Goal: Task Accomplishment & Management: Understand process/instructions

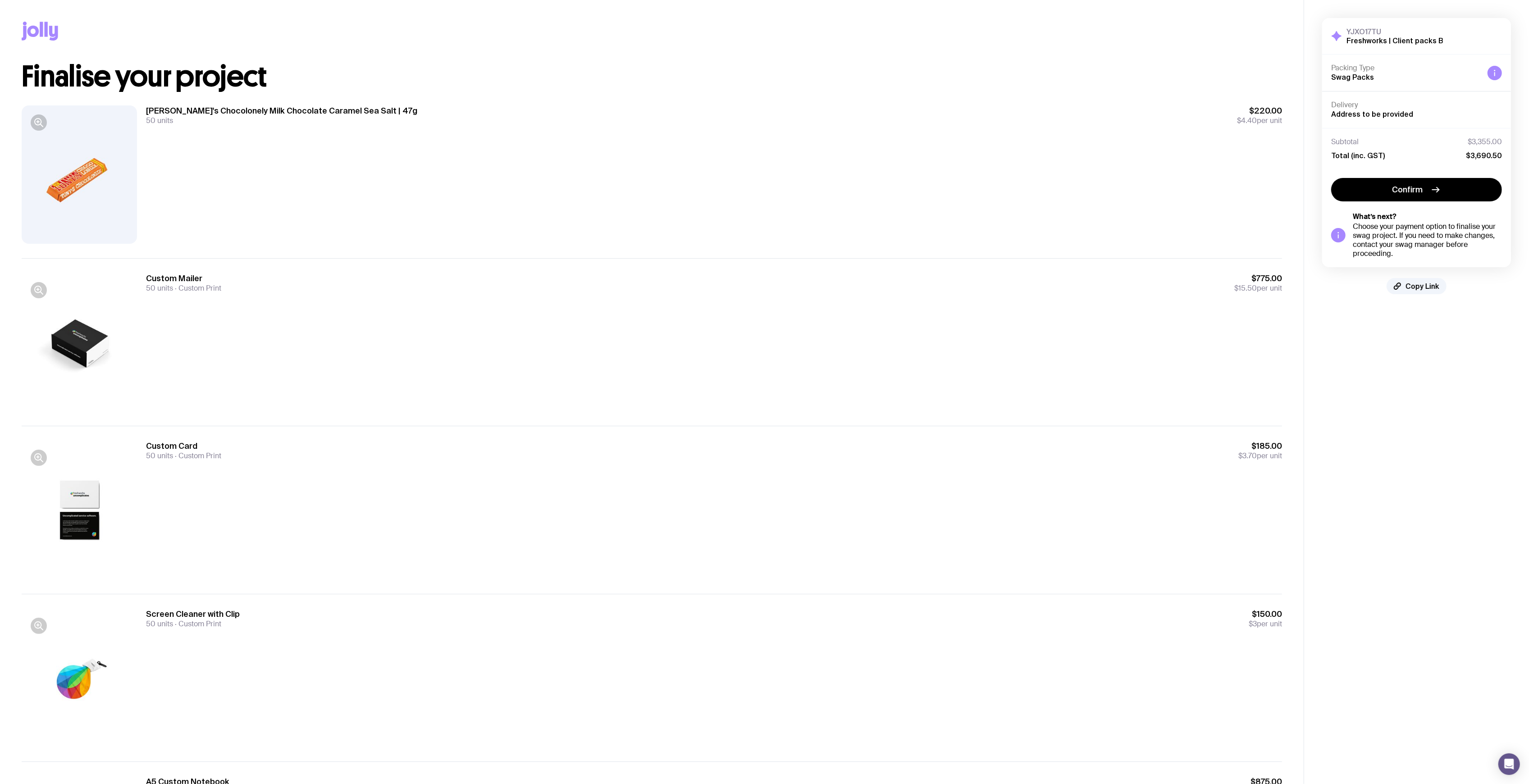
click at [571, 103] on div "Tony's Chocolonely Milk Chocolate Caramel Sea Salt | 47g 50 units $220.00 $4.40…" at bounding box center [652, 174] width 1261 height 167
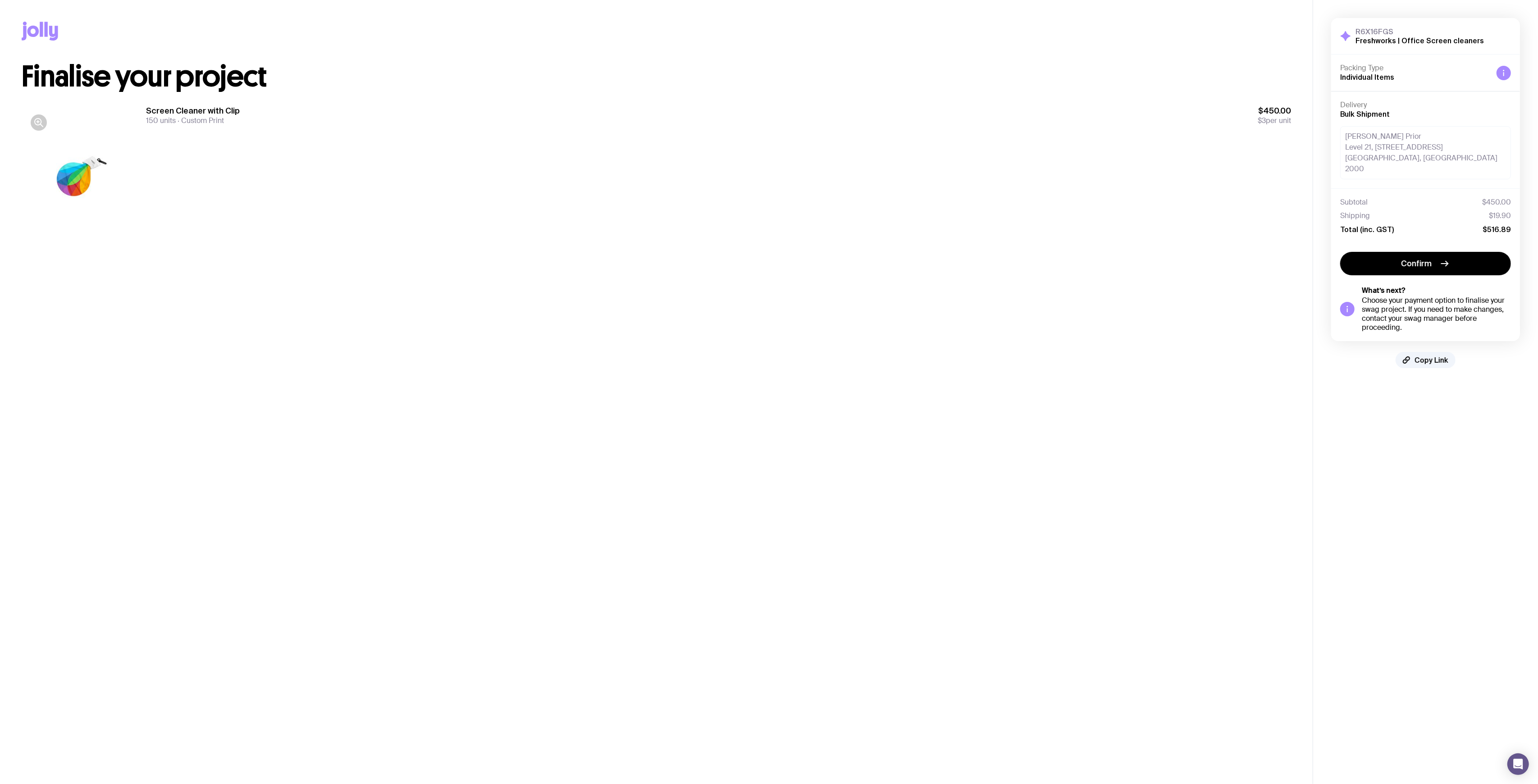
click at [1490, 211] on span "$19.90" at bounding box center [1500, 215] width 22 height 9
drag, startPoint x: 1508, startPoint y: 205, endPoint x: 1525, endPoint y: 207, distance: 17.1
click at [1525, 207] on div "R6X16FGS Freshworks | Office Screen cleaners Hide Details Packing Type Individu…" at bounding box center [1425, 193] width 225 height 386
click at [1511, 204] on div "Subtotal $450.00 Shipping $19.90 Total (inc. GST) $516.89" at bounding box center [1425, 215] width 189 height 55
click at [1502, 211] on span "$19.90" at bounding box center [1500, 215] width 22 height 9
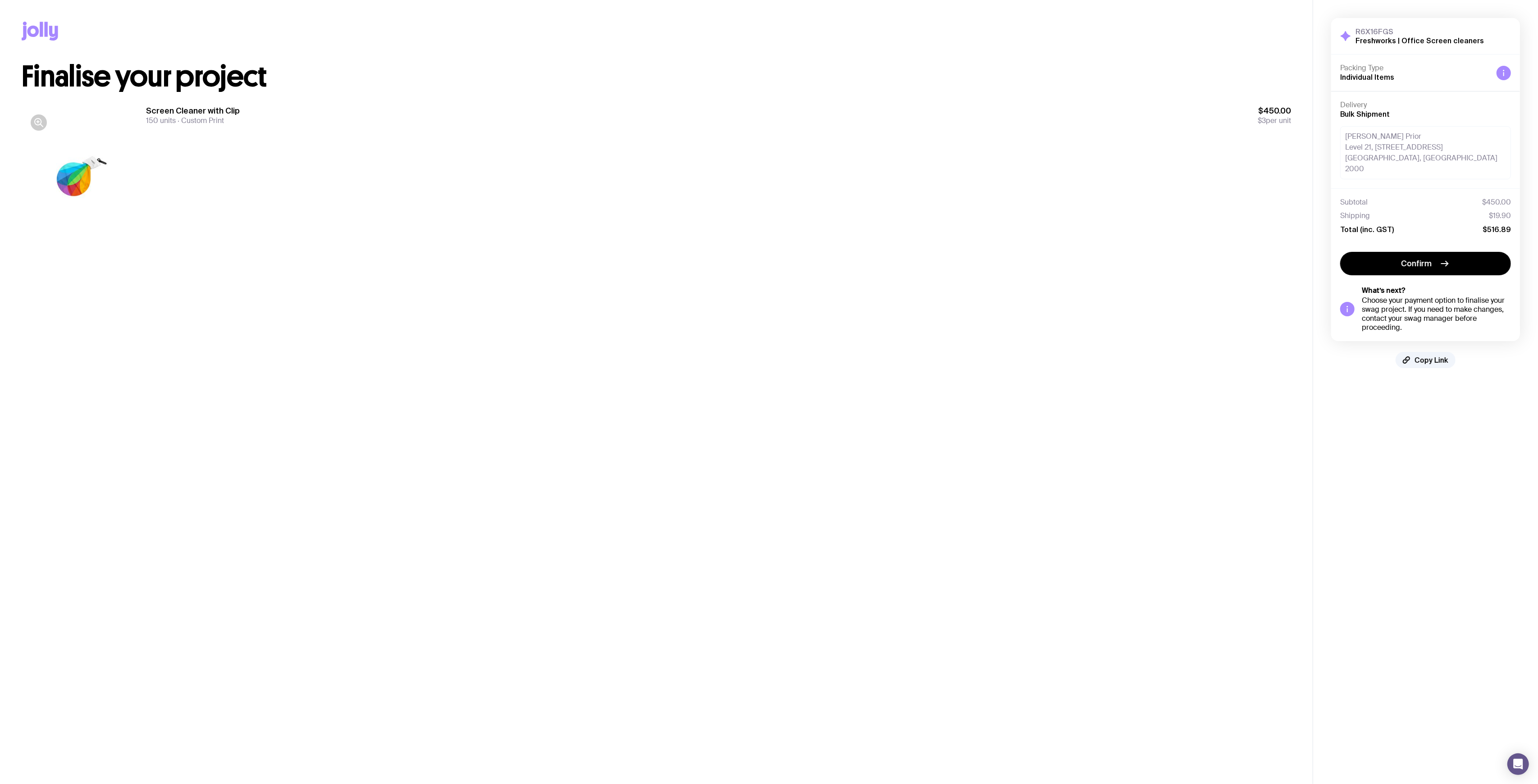
drag, startPoint x: 1462, startPoint y: 210, endPoint x: 1497, endPoint y: 201, distance: 36.1
click at [1490, 211] on div "Shipping $19.90" at bounding box center [1425, 215] width 171 height 9
click at [1486, 199] on div "Subtotal $450.00 Shipping $19.90 Total (inc. GST) $516.89" at bounding box center [1425, 215] width 171 height 36
drag, startPoint x: 1477, startPoint y: 204, endPoint x: 1512, endPoint y: 201, distance: 35.1
click at [1510, 211] on div "Shipping $19.90" at bounding box center [1425, 215] width 171 height 9
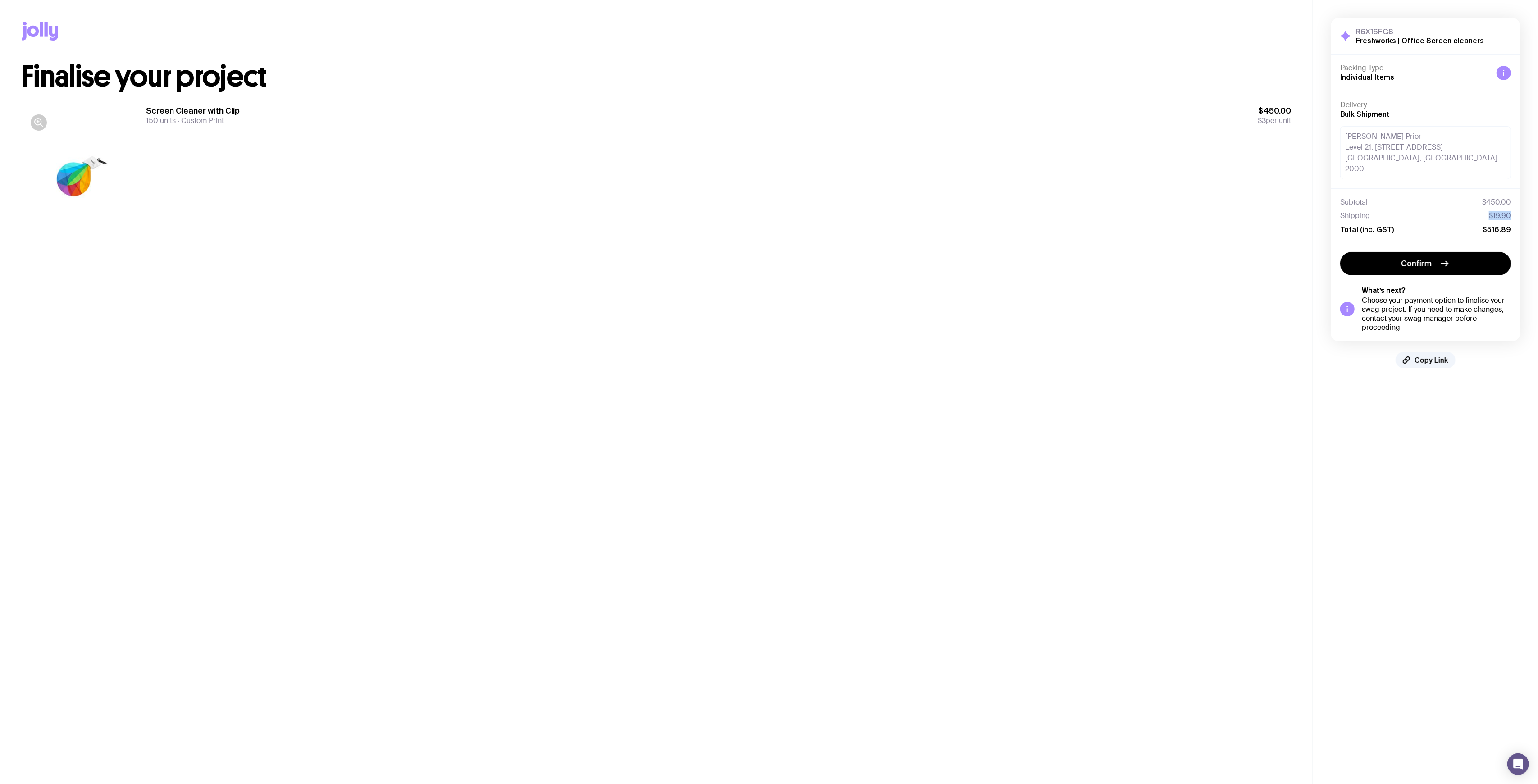
click at [1508, 211] on span "$19.90" at bounding box center [1500, 215] width 22 height 9
click at [1510, 211] on span "$19.90" at bounding box center [1500, 215] width 22 height 9
click at [1510, 211] on span "$19.90" at bounding box center [1500, 215] width 22 height 9
drag, startPoint x: 1510, startPoint y: 205, endPoint x: 1477, endPoint y: 207, distance: 33.1
click at [1477, 211] on div "Shipping $19.90" at bounding box center [1425, 215] width 171 height 9
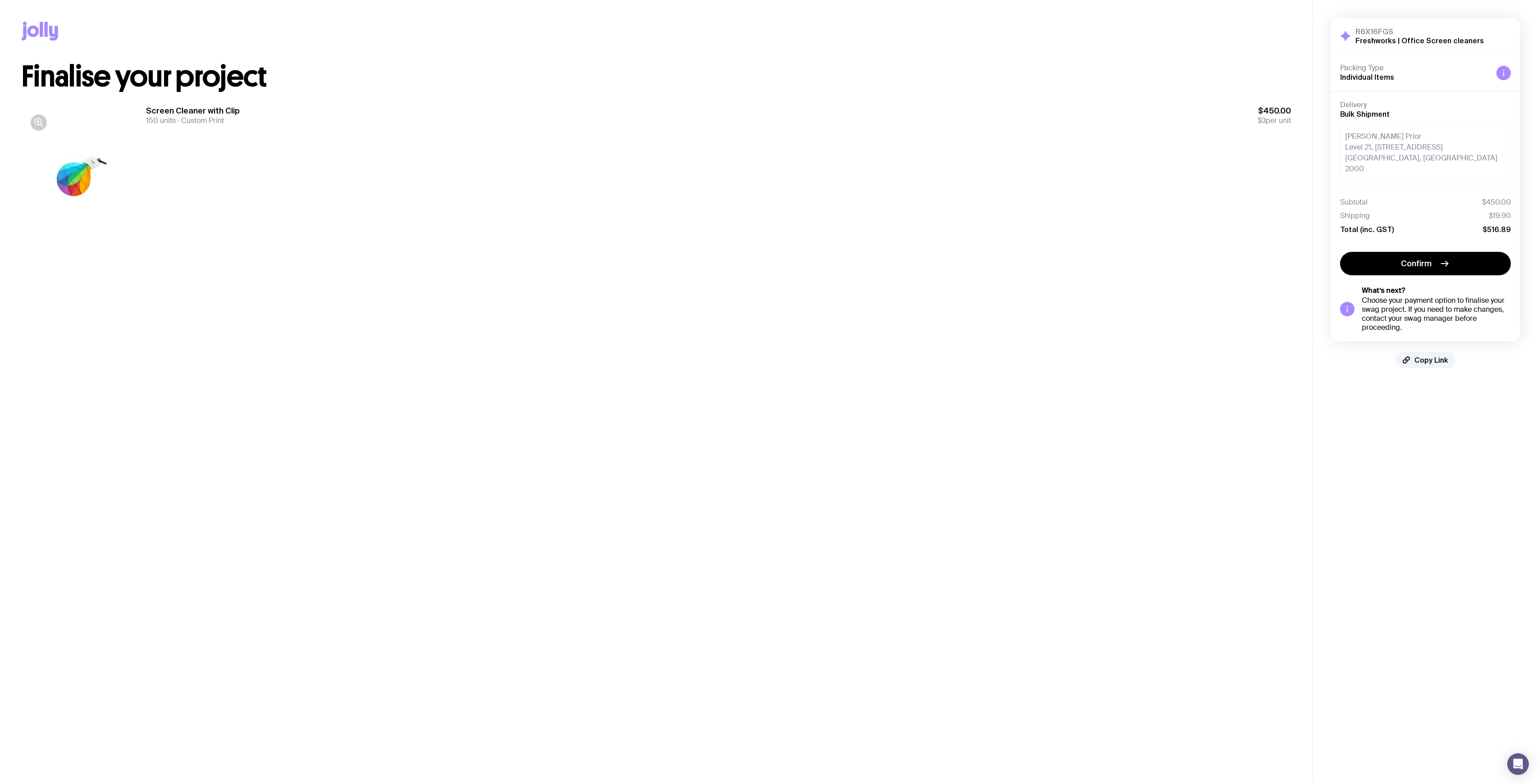
click at [1417, 189] on div "Subtotal $450.00 Shipping $19.90 Total (inc. GST) $516.89" at bounding box center [1425, 215] width 189 height 55
drag, startPoint x: 1473, startPoint y: 198, endPoint x: 1512, endPoint y: 197, distance: 39.0
click at [1510, 198] on div "Subtotal $450.00 Shipping $19.90 Total (inc. GST) $516.89" at bounding box center [1425, 215] width 171 height 36
click at [1427, 211] on div "Shipping $19.90" at bounding box center [1425, 215] width 171 height 9
click at [1486, 211] on div "Shipping $19.90" at bounding box center [1425, 215] width 171 height 9
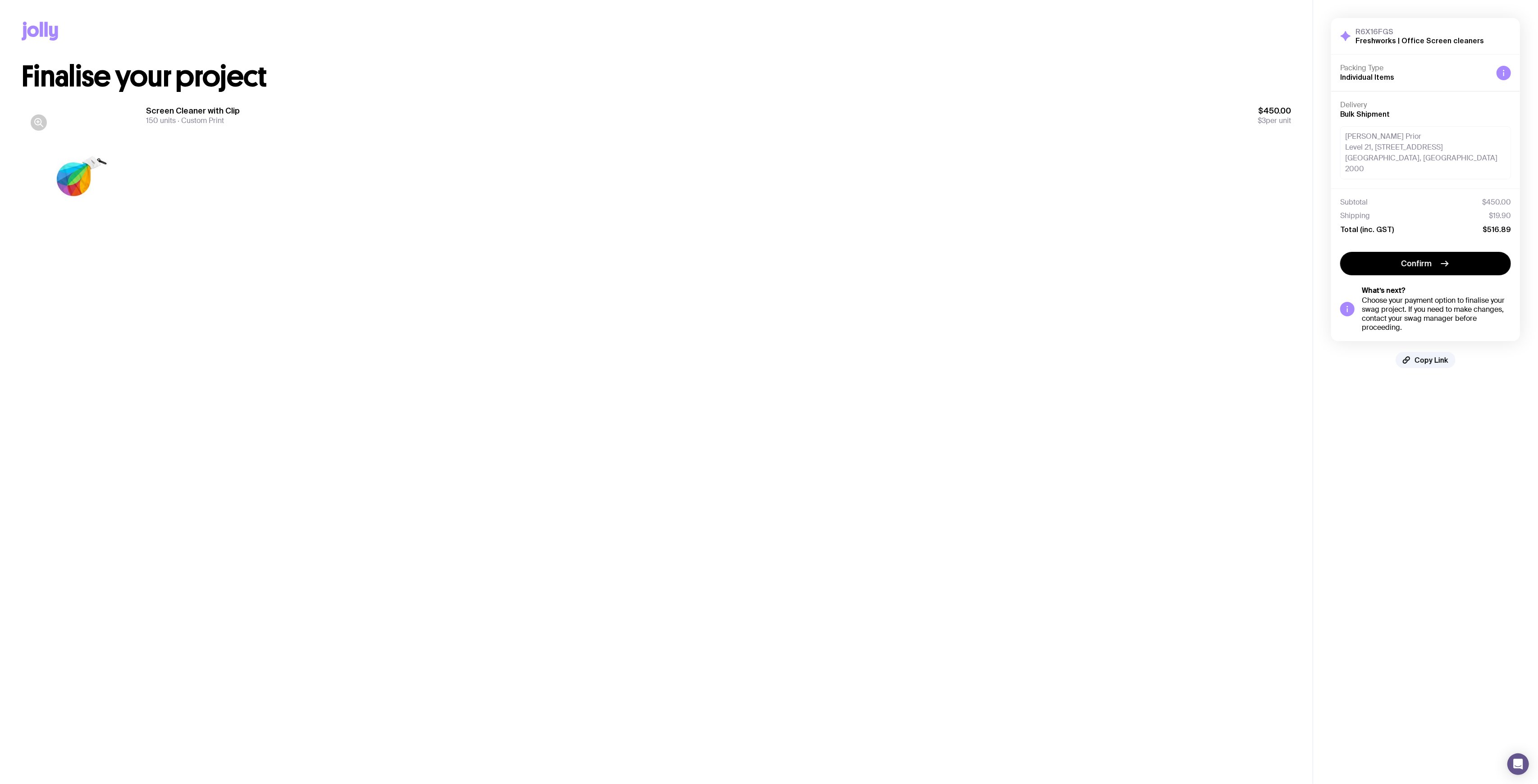
click at [1486, 211] on div "Shipping $19.90" at bounding box center [1425, 215] width 171 height 9
drag, startPoint x: 1483, startPoint y: 203, endPoint x: 1513, endPoint y: 204, distance: 30.0
click at [1508, 211] on div "Shipping $19.90" at bounding box center [1425, 215] width 171 height 9
click at [1450, 201] on div "Subtotal $450.00 Shipping $19.90 Total (inc. GST) $516.89" at bounding box center [1425, 215] width 171 height 36
click at [1461, 211] on div "Shipping $19.90" at bounding box center [1425, 215] width 171 height 9
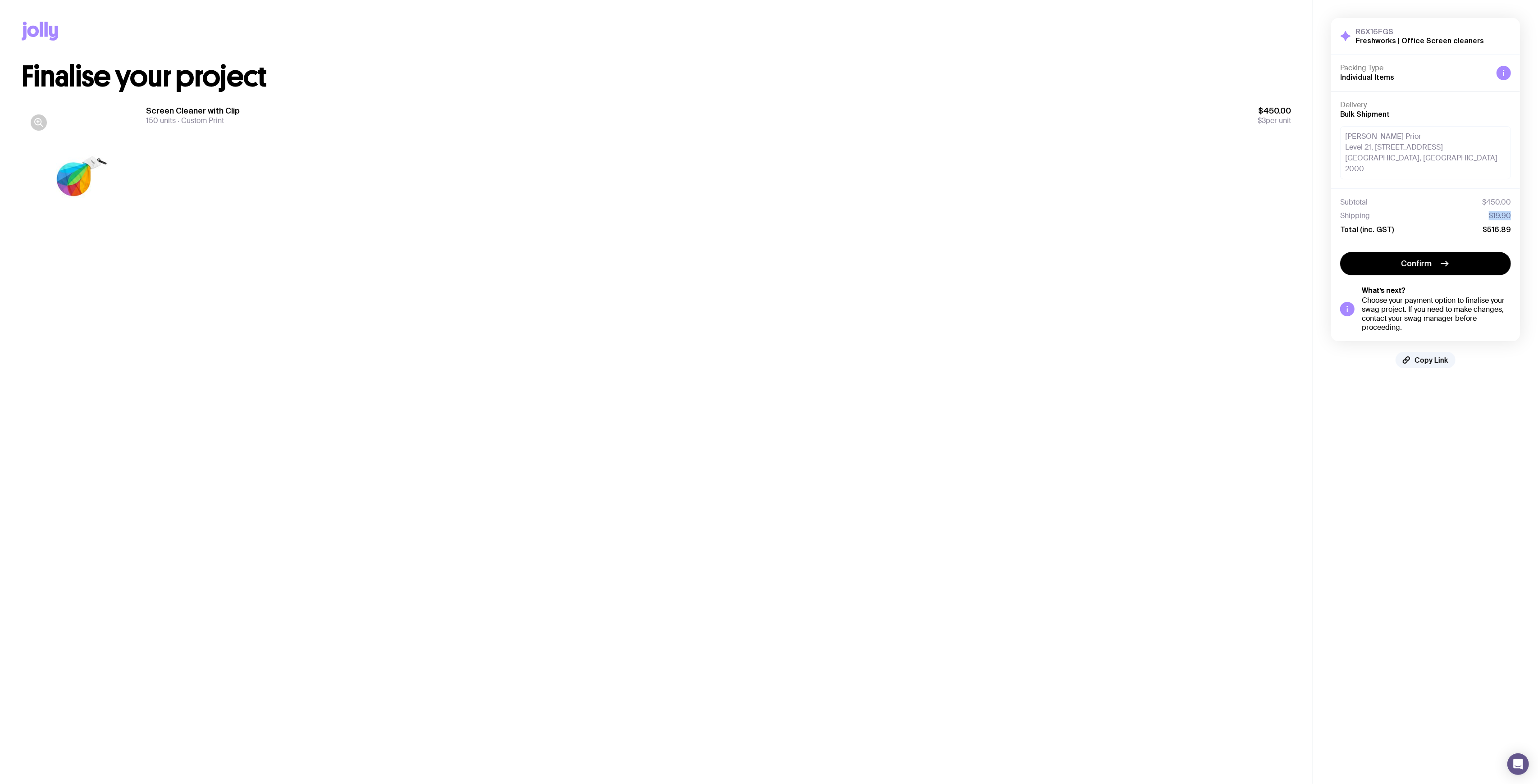
drag, startPoint x: 1510, startPoint y: 201, endPoint x: 1522, endPoint y: 202, distance: 12.0
click at [1517, 201] on div "Subtotal $450.00 Shipping $19.90 Total (inc. GST) $516.89" at bounding box center [1425, 215] width 189 height 55
click at [1448, 211] on div "Shipping $19.90" at bounding box center [1425, 215] width 171 height 9
drag, startPoint x: 589, startPoint y: 138, endPoint x: 588, endPoint y: 121, distance: 17.0
click at [590, 138] on div "Screen Cleaner with Clip 150 units Custom Print $450.00 $3 per unit" at bounding box center [718, 174] width 1145 height 138
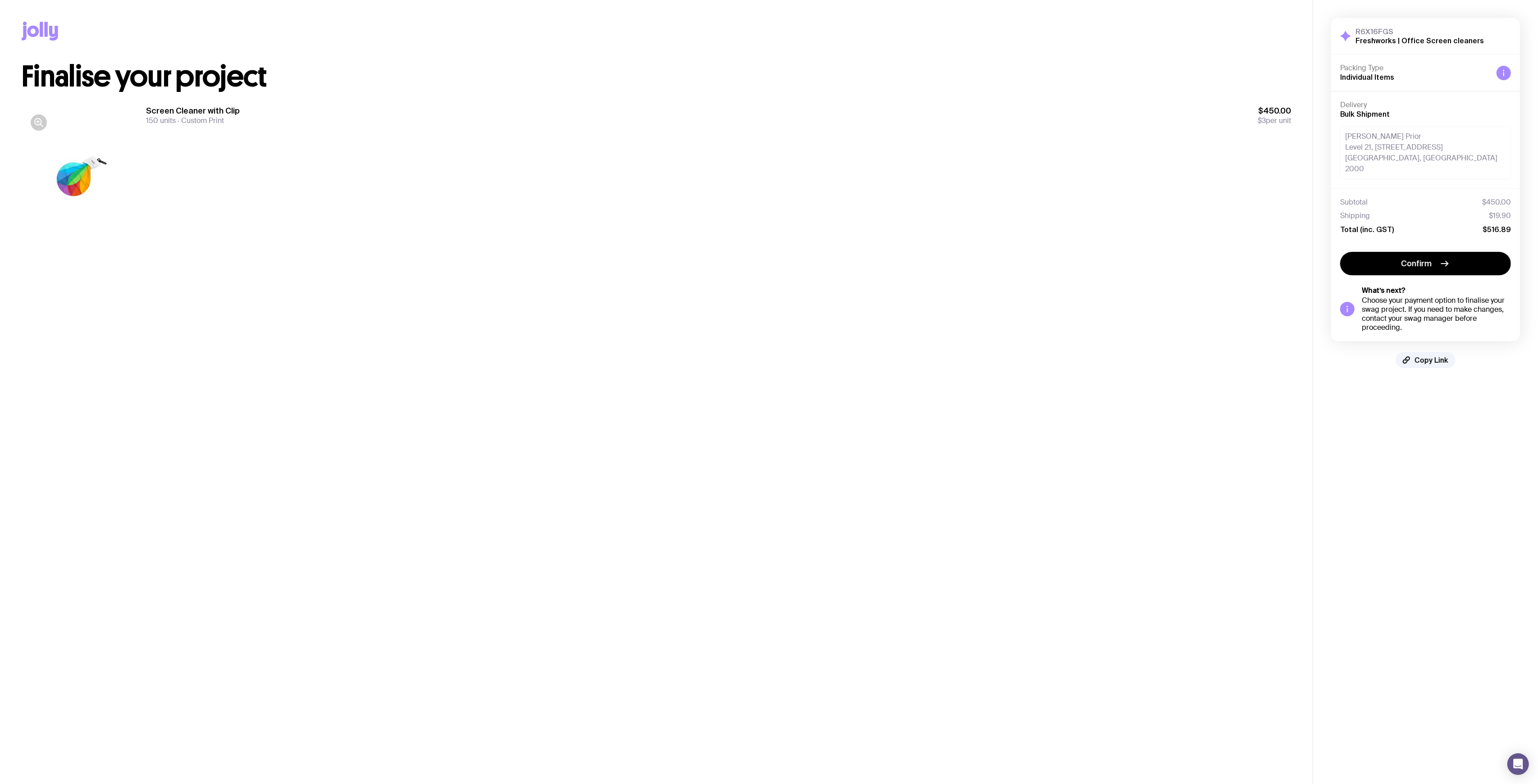
click at [842, 170] on div "Screen Cleaner with Clip 150 units Custom Print $450.00 $3 per unit" at bounding box center [718, 174] width 1145 height 138
click at [818, 206] on div "Screen Cleaner with Clip 150 units Custom Print $450.00 $3 per unit" at bounding box center [718, 174] width 1145 height 138
click at [971, 134] on div "Screen Cleaner with Clip 150 units Custom Print $450.00 $3 per unit" at bounding box center [718, 174] width 1145 height 138
drag, startPoint x: 1490, startPoint y: 205, endPoint x: 1515, endPoint y: 206, distance: 25.0
click at [1519, 208] on div "Subtotal $450.00 Shipping $19.90 Total (inc. GST) $516.89" at bounding box center [1425, 215] width 189 height 55
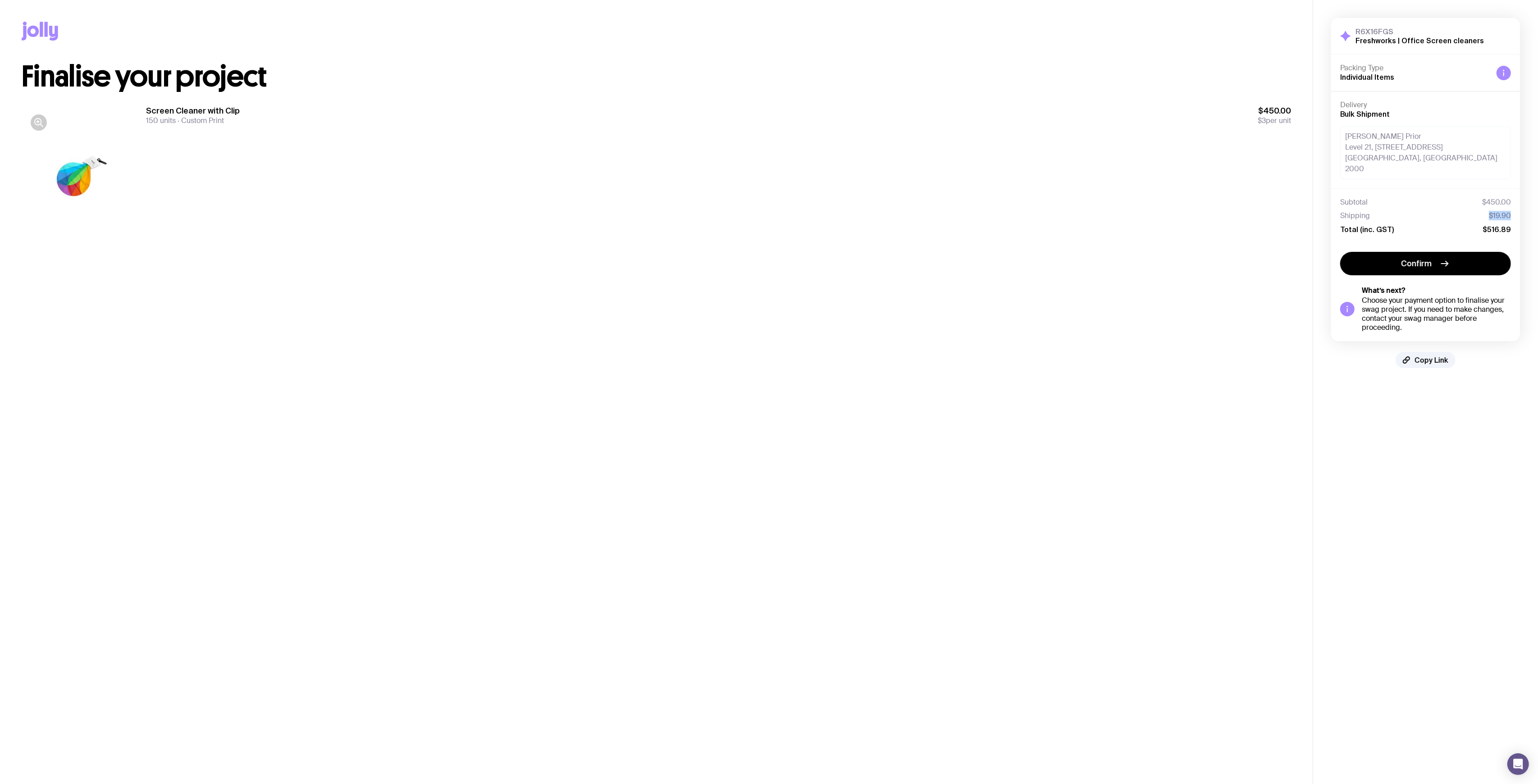
click at [1512, 203] on div "Subtotal $450.00 Shipping $19.90 Total (inc. GST) $516.89" at bounding box center [1425, 215] width 189 height 55
click at [1513, 206] on div "Subtotal $450.00 Shipping $19.90 Total (inc. GST) $516.89" at bounding box center [1425, 215] width 189 height 55
drag, startPoint x: 1466, startPoint y: 208, endPoint x: 1507, endPoint y: 205, distance: 41.1
click at [1473, 211] on div "Shipping $19.90" at bounding box center [1425, 215] width 171 height 9
drag, startPoint x: 1495, startPoint y: 206, endPoint x: 1524, endPoint y: 206, distance: 29.0
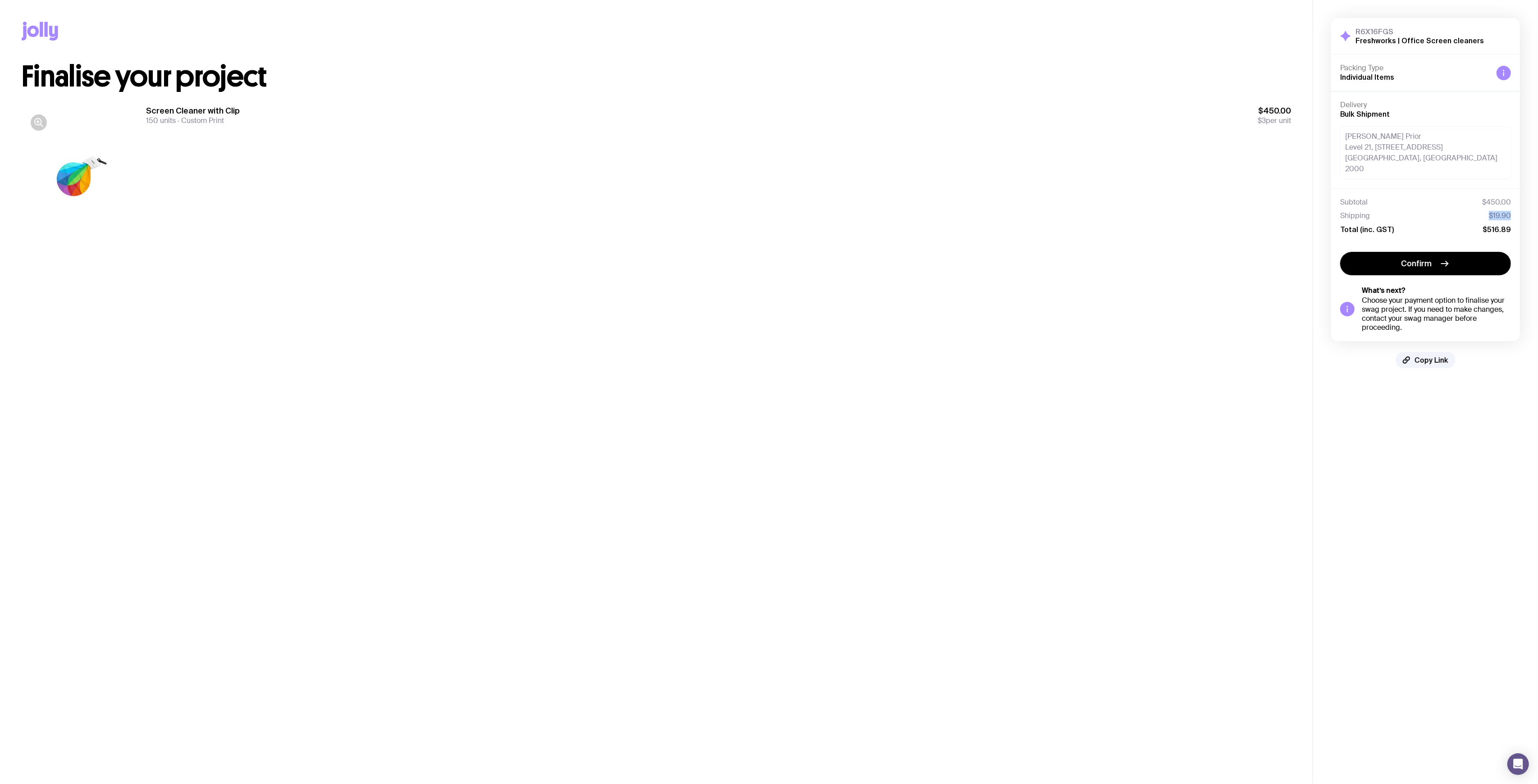
click at [1524, 206] on div "R6X16FGS Freshworks | Office Screen cleaners Hide Details Packing Type Individu…" at bounding box center [1425, 193] width 225 height 386
click at [1446, 211] on div "Shipping $19.90" at bounding box center [1425, 215] width 171 height 9
click at [1381, 213] on div "Subtotal $450.00 Shipping $19.90 Total (inc. GST) $516.89" at bounding box center [1425, 215] width 171 height 36
click at [1370, 211] on div "Subtotal $450.00 Shipping $19.90 Total (inc. GST) $516.89" at bounding box center [1425, 215] width 171 height 36
drag, startPoint x: 1538, startPoint y: 208, endPoint x: 1525, endPoint y: 205, distance: 13.3
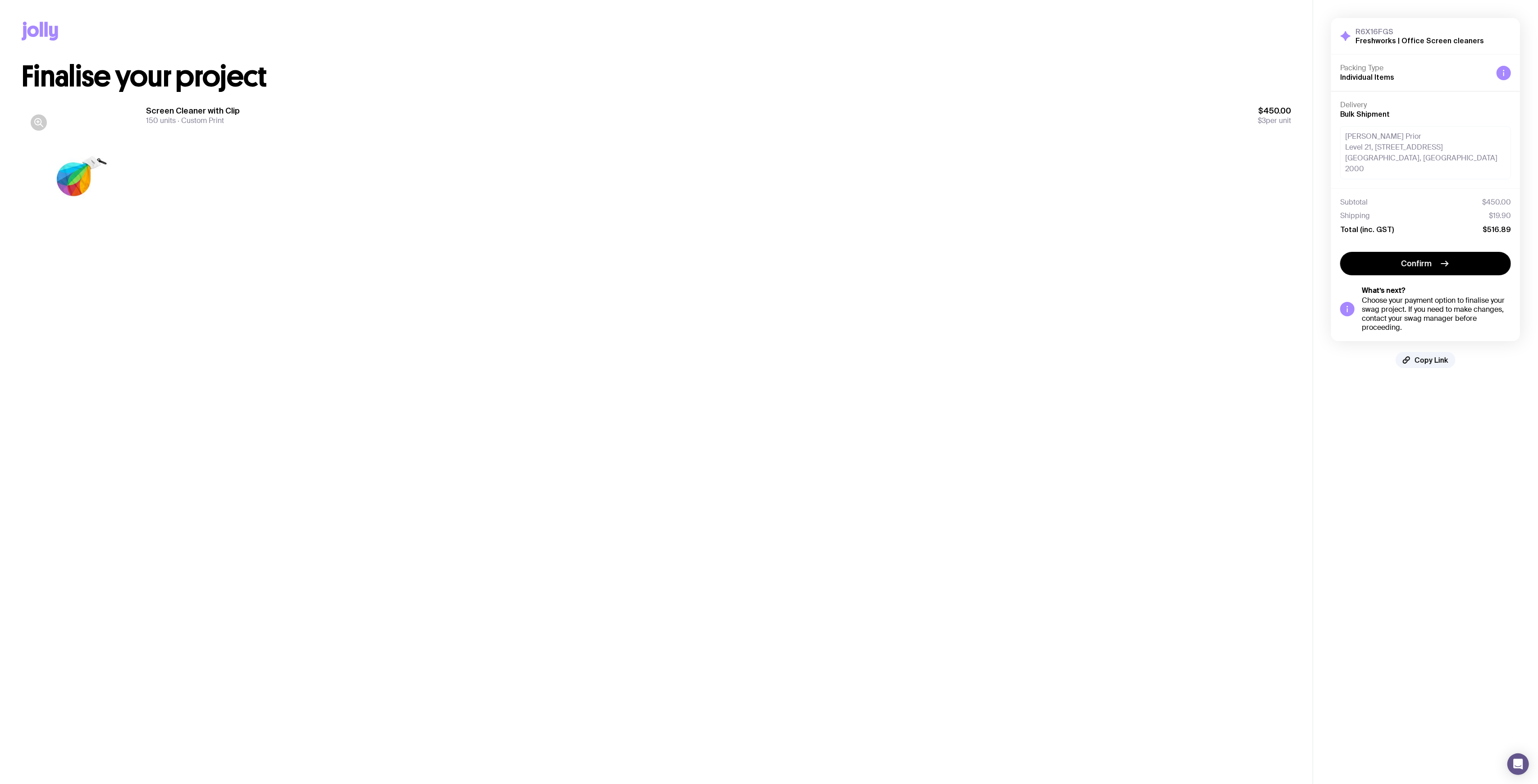
click at [1534, 207] on div "R6X16FGS Freshworks | Office Screen cleaners Hide Details Packing Type Individu…" at bounding box center [1425, 193] width 225 height 386
drag, startPoint x: 1525, startPoint y: 205, endPoint x: 1508, endPoint y: 203, distance: 17.1
click at [1508, 203] on div "R6X16FGS Freshworks | Office Screen cleaners Hide Details Packing Type Individu…" at bounding box center [1425, 193] width 225 height 386
click at [1448, 198] on div "Subtotal $450.00" at bounding box center [1425, 202] width 171 height 9
drag, startPoint x: 1509, startPoint y: 203, endPoint x: 1488, endPoint y: 204, distance: 21.0
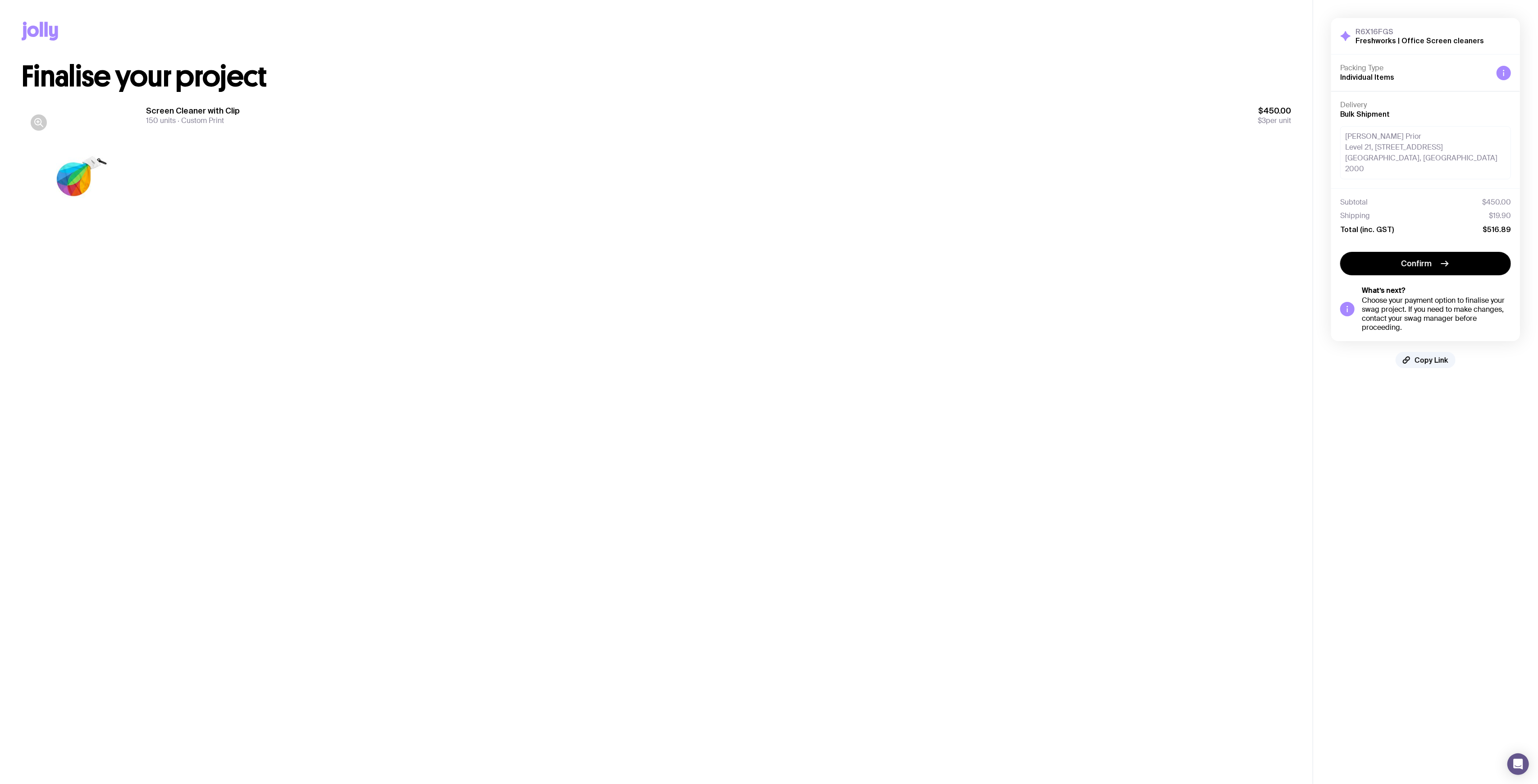
click at [1497, 211] on span "$19.90" at bounding box center [1500, 215] width 22 height 9
click at [1425, 211] on div "Shipping $19.90" at bounding box center [1425, 215] width 171 height 9
drag, startPoint x: 1401, startPoint y: 106, endPoint x: 1386, endPoint y: 103, distance: 15.3
click at [1386, 103] on h4 "Delivery" at bounding box center [1425, 105] width 171 height 9
click at [1469, 31] on div "R6X16FGS Freshworks | Office Screen cleaners" at bounding box center [1420, 35] width 128 height 18
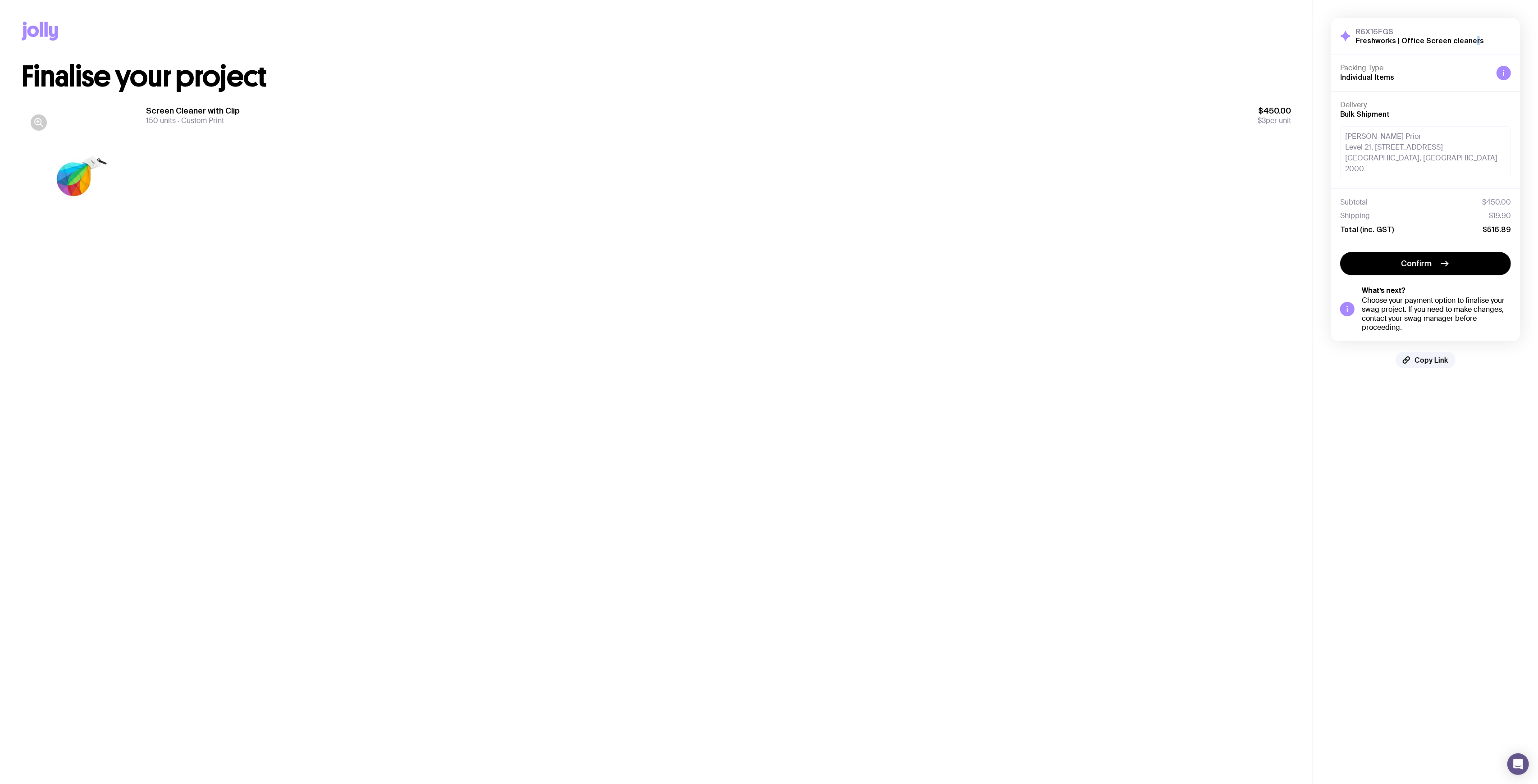
click at [1473, 38] on h2 "Freshworks | Office Screen cleaners" at bounding box center [1420, 40] width 128 height 9
drag, startPoint x: 1478, startPoint y: 41, endPoint x: 1354, endPoint y: 45, distance: 124.1
click at [1354, 45] on div "R6X16FGS Freshworks | Office Screen cleaners Hide Details" at bounding box center [1425, 35] width 189 height 36
click at [1339, 435] on aside "R6X16FGS Freshworks | Office Screen cleaners Hide Details Packing Type Individu…" at bounding box center [1425, 392] width 225 height 784
click at [853, 240] on div "Screen Cleaner with Clip 150 units Custom Print $450.00 $3 per unit" at bounding box center [718, 174] width 1145 height 138
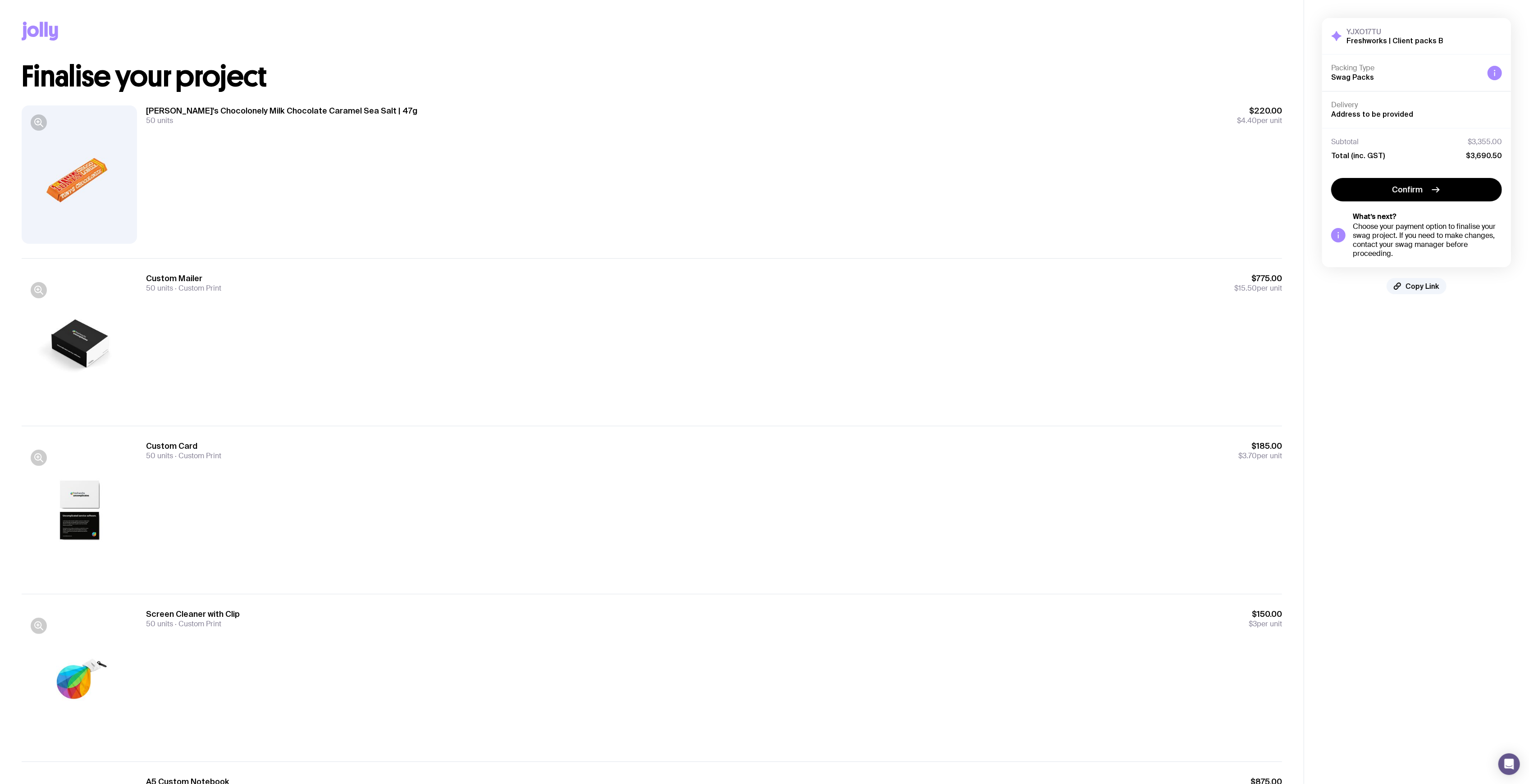
click at [739, 285] on div "Custom Mailer 50 units Custom Print $775.00 $15.50 per unit" at bounding box center [714, 283] width 1136 height 20
